Goal: Transaction & Acquisition: Download file/media

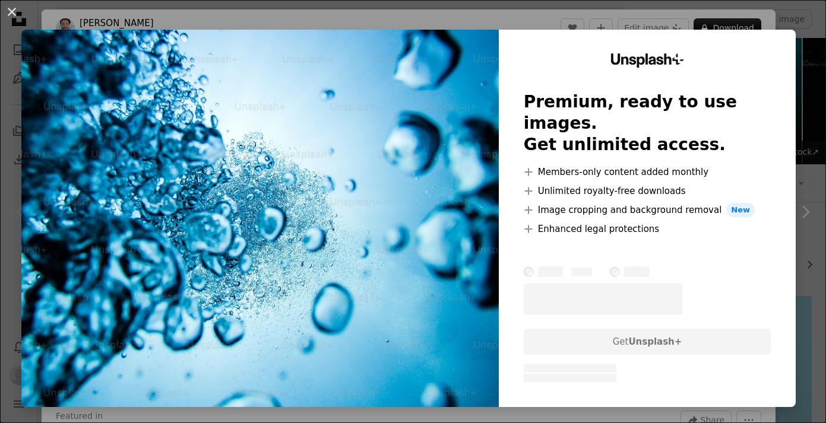
scroll to position [192, 0]
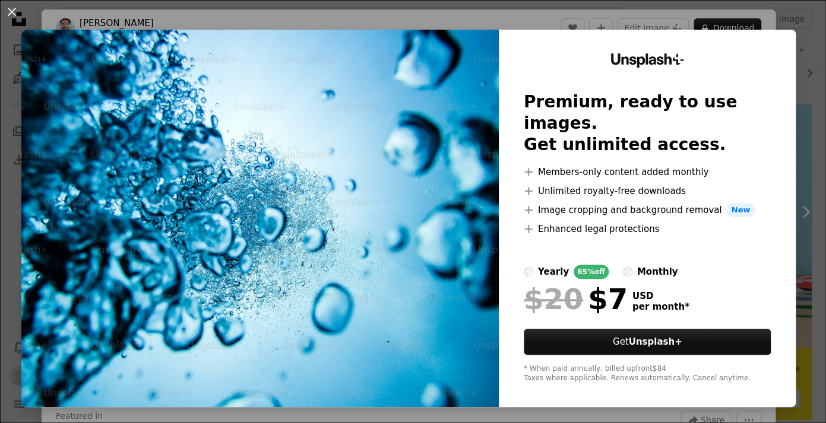
click at [657, 373] on div "Unsplash+ Premium, ready to use images. Get unlimited access. A plus sign Membe…" at bounding box center [647, 219] width 297 height 378
click at [11, 11] on button "An X shape" at bounding box center [12, 12] width 14 height 14
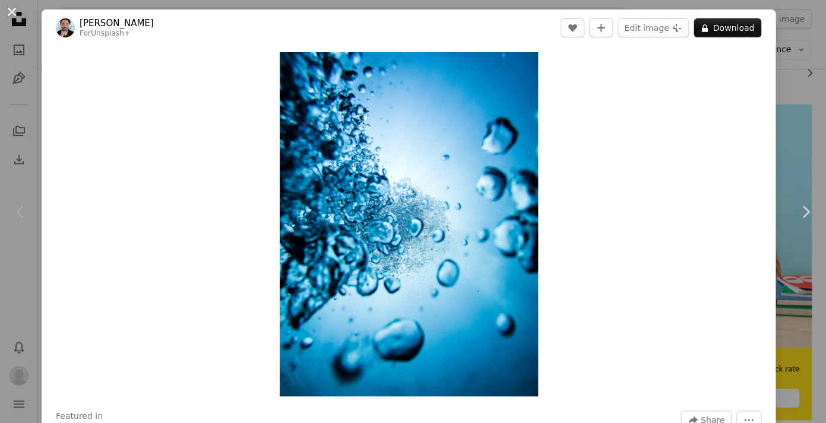
click at [11, 8] on button "An X shape" at bounding box center [12, 12] width 14 height 14
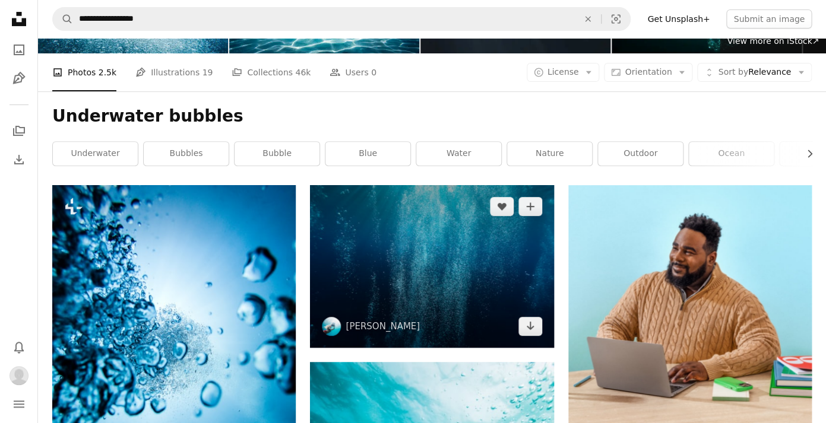
scroll to position [144, 0]
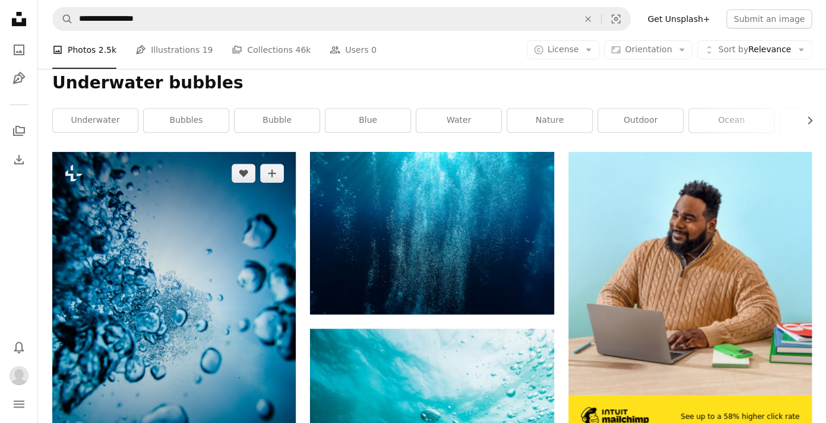
click at [204, 306] on img at bounding box center [174, 314] width 244 height 325
